Goal: Task Accomplishment & Management: Use online tool/utility

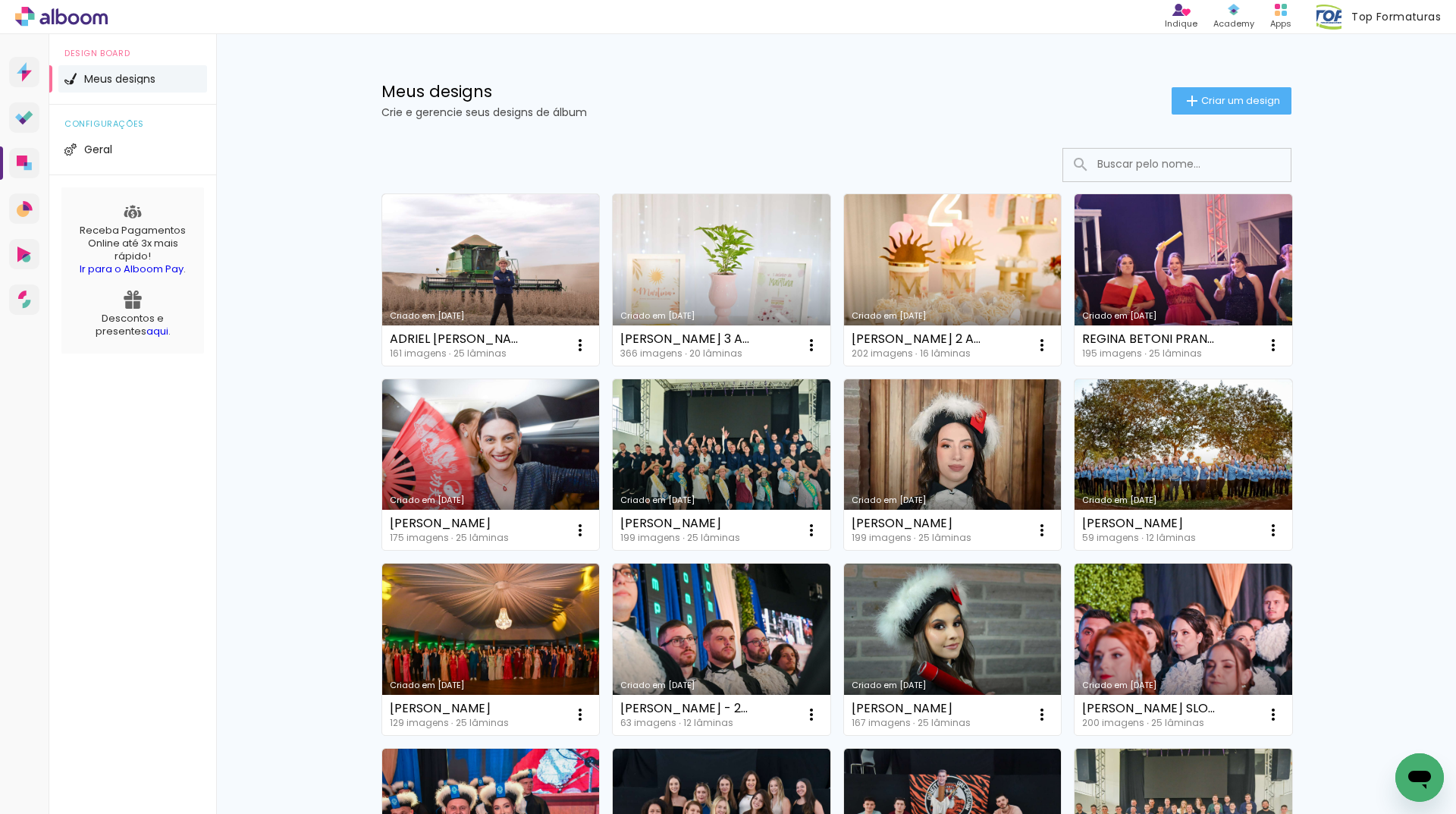
click at [1144, 167] on input at bounding box center [1197, 165] width 216 height 32
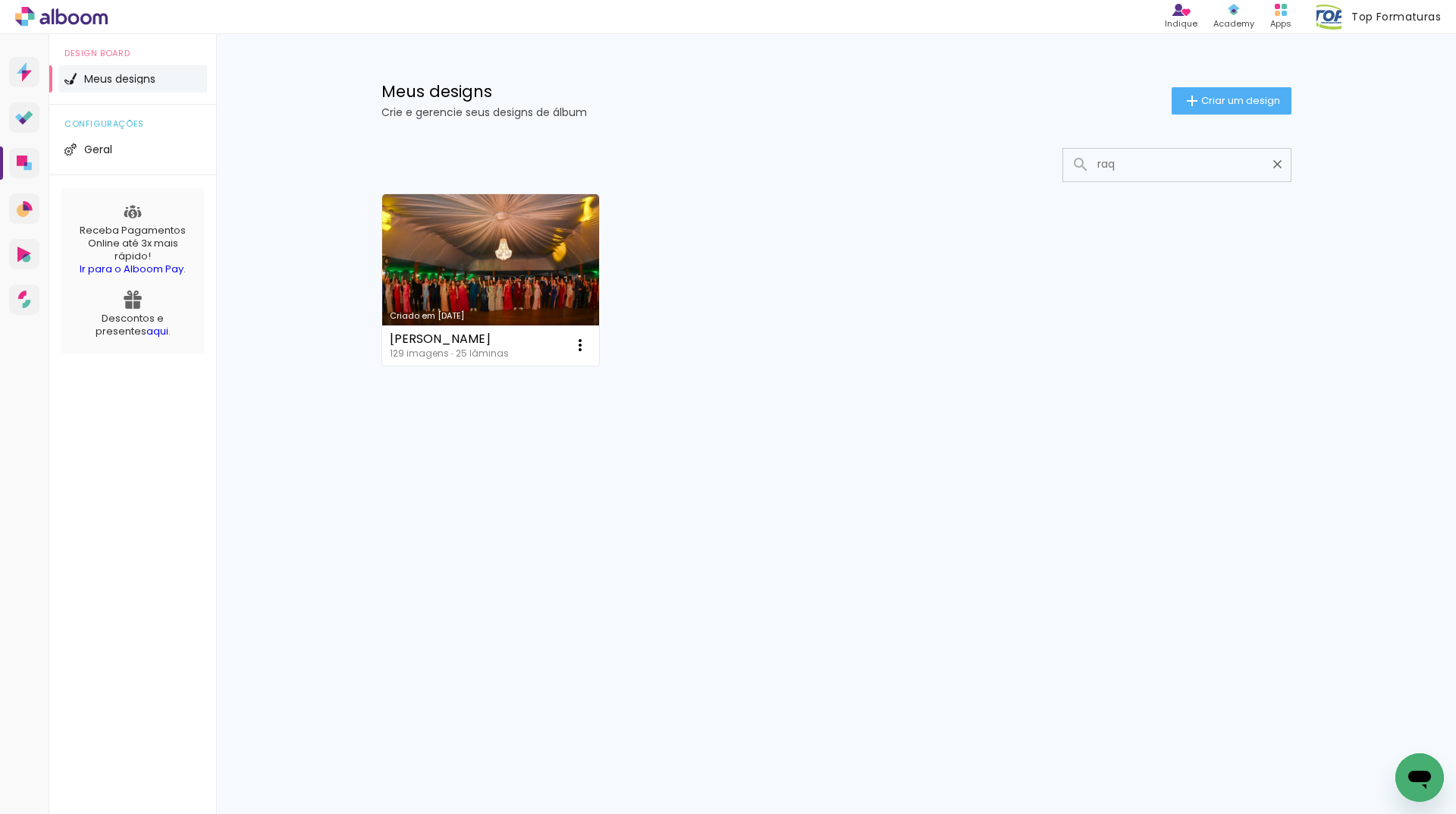
click at [1142, 163] on input "raq" at bounding box center [1184, 165] width 189 height 32
type input "raq"
type paper-input "raq"
click at [538, 284] on link "Criado em [DATE]" at bounding box center [491, 280] width 218 height 171
